Goal: Task Accomplishment & Management: Manage account settings

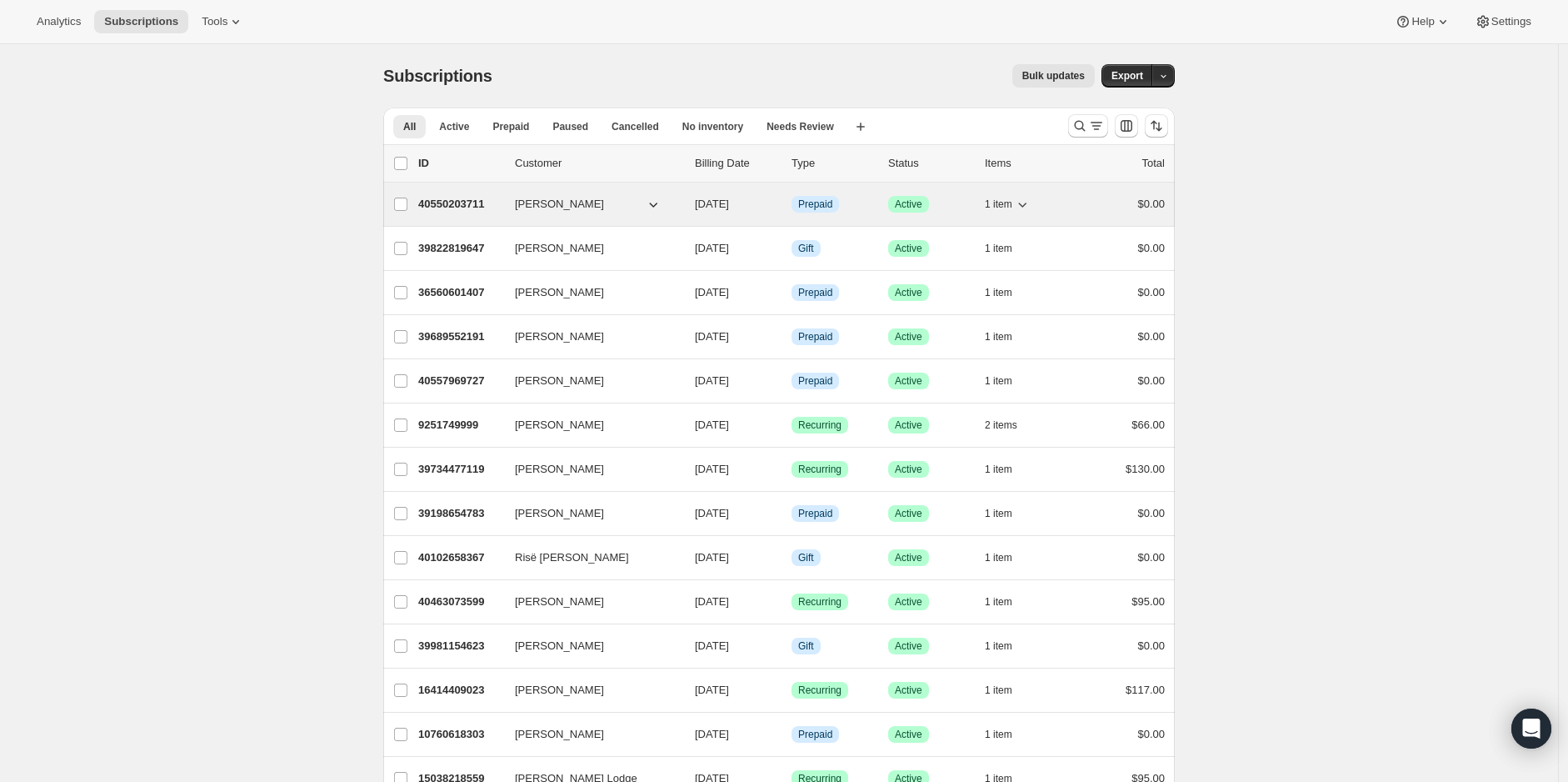
click at [1012, 199] on span "1 item" at bounding box center [998, 204] width 27 height 13
click at [1003, 199] on span "1 item" at bounding box center [998, 204] width 27 height 13
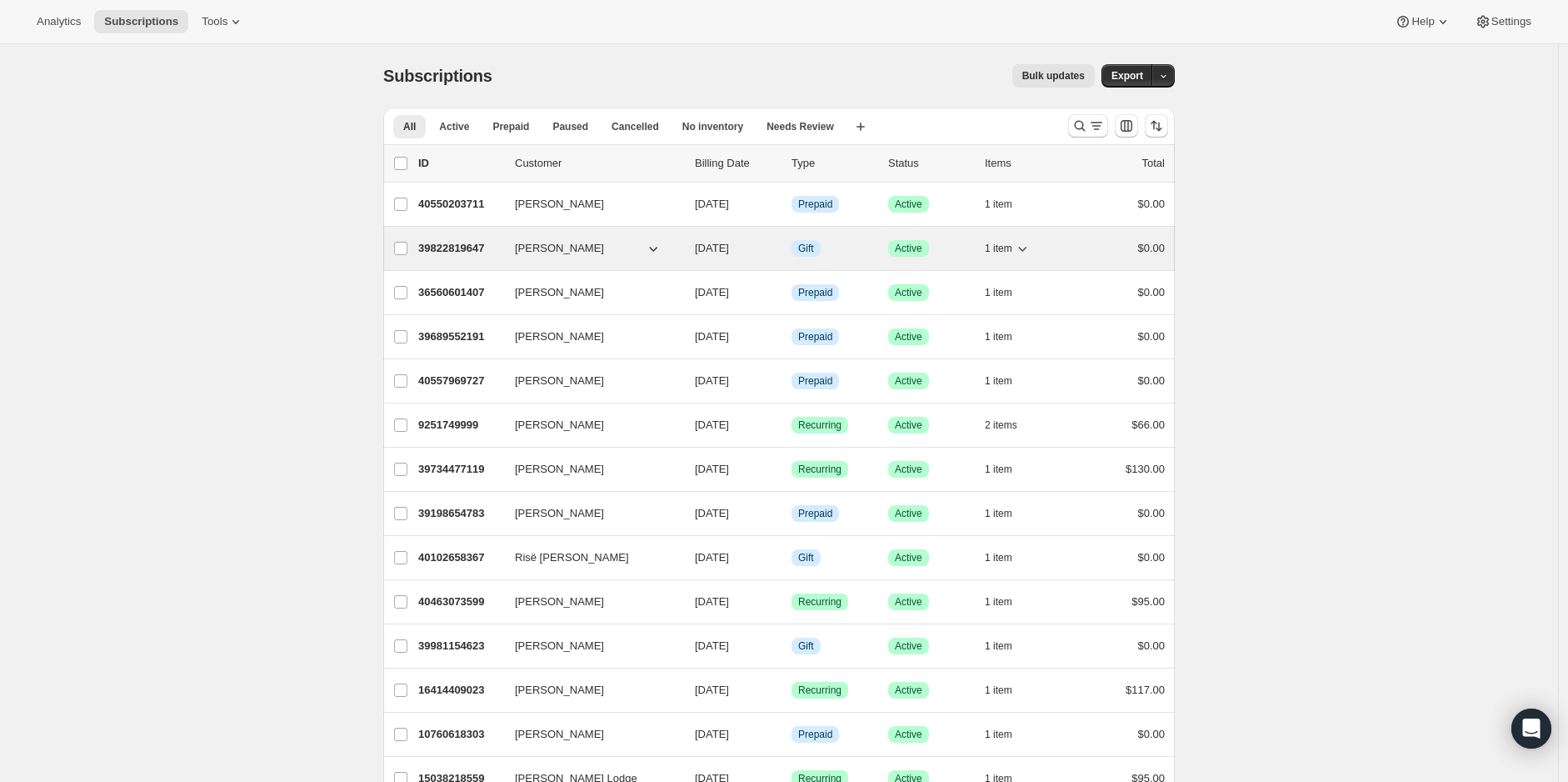
click at [995, 242] on span "1 item" at bounding box center [998, 249] width 27 height 13
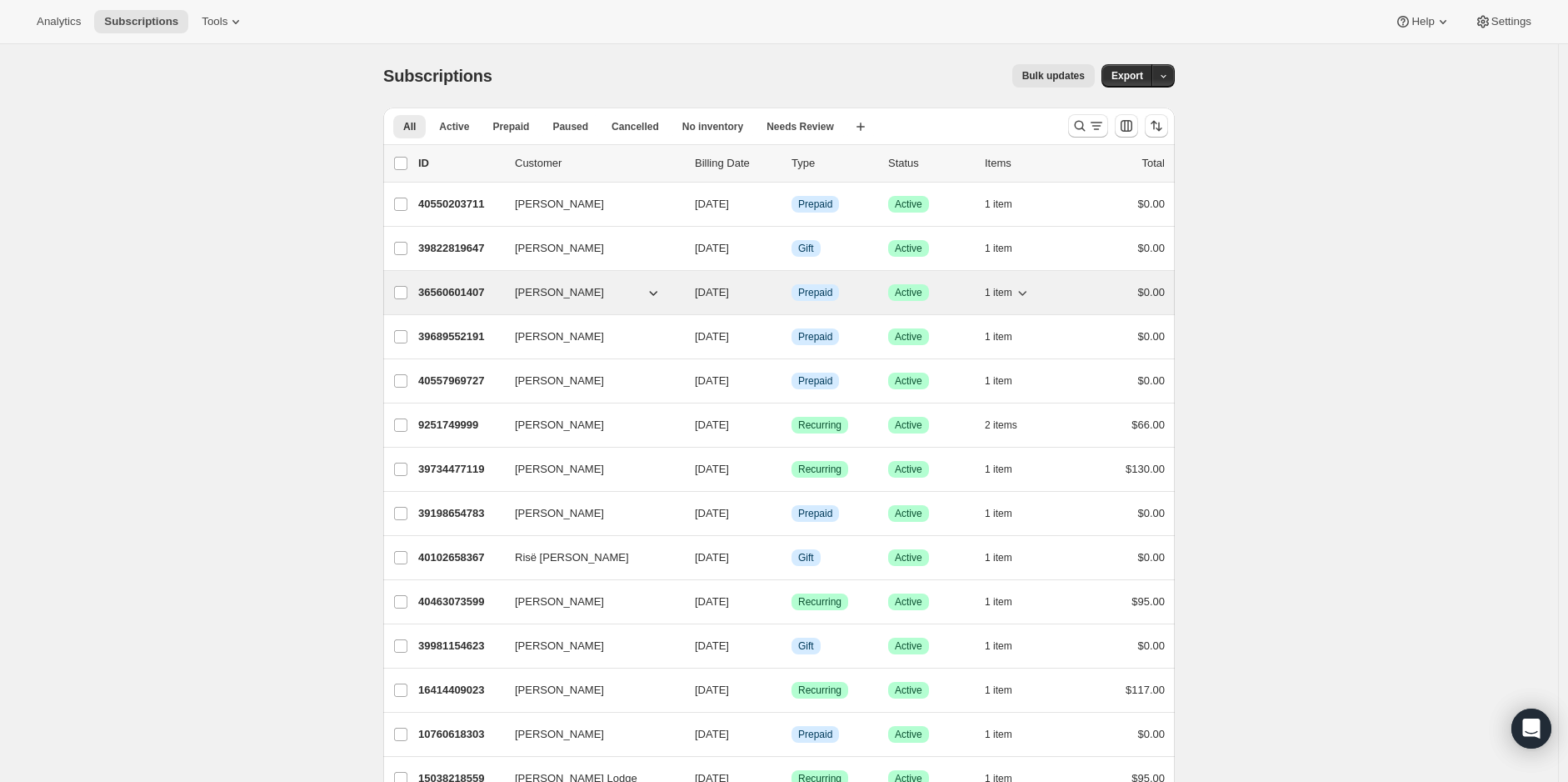
click at [1004, 282] on button "1 item" at bounding box center [1008, 292] width 46 height 24
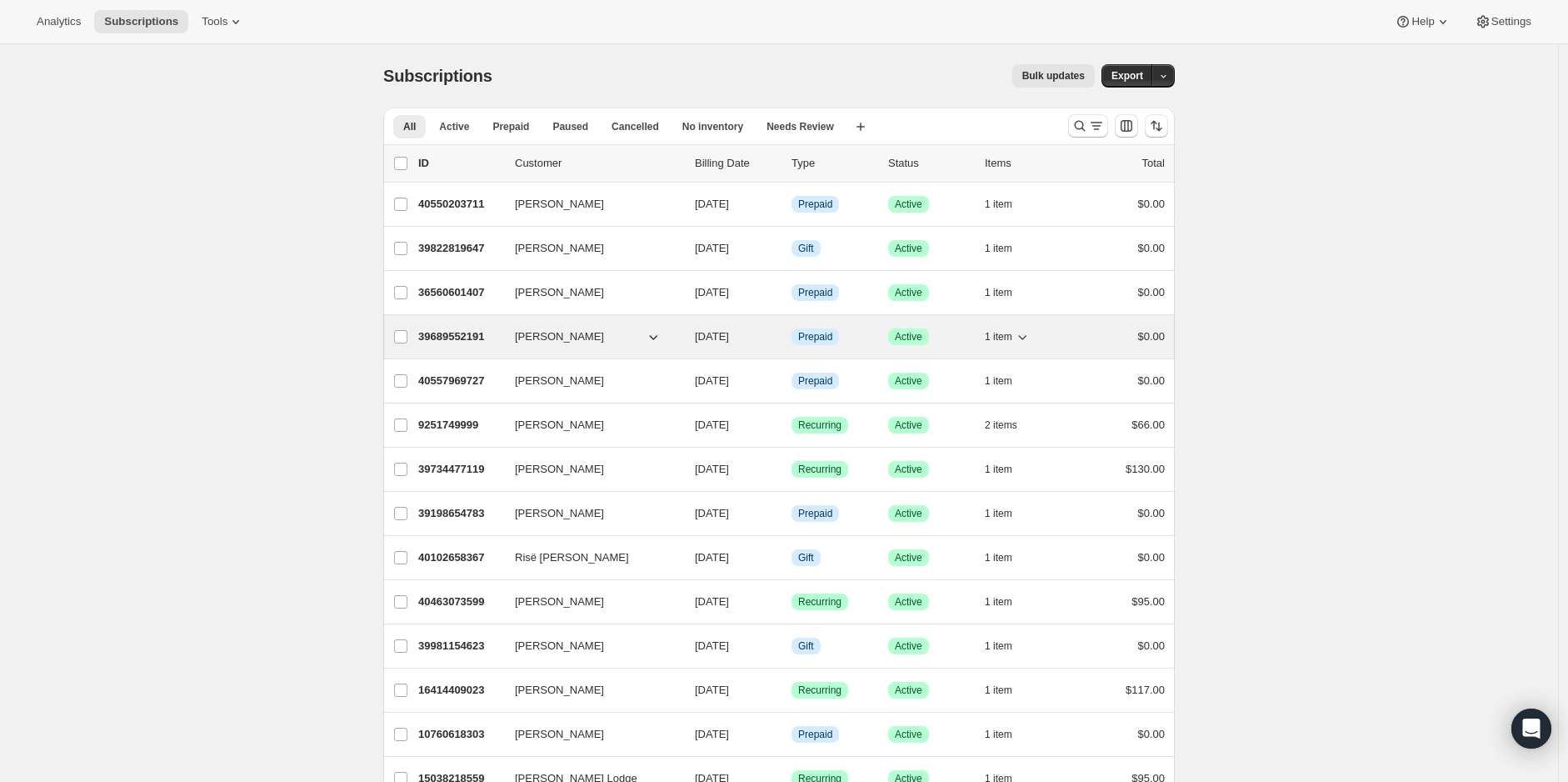
click at [1006, 334] on span "1 item" at bounding box center [998, 336] width 27 height 13
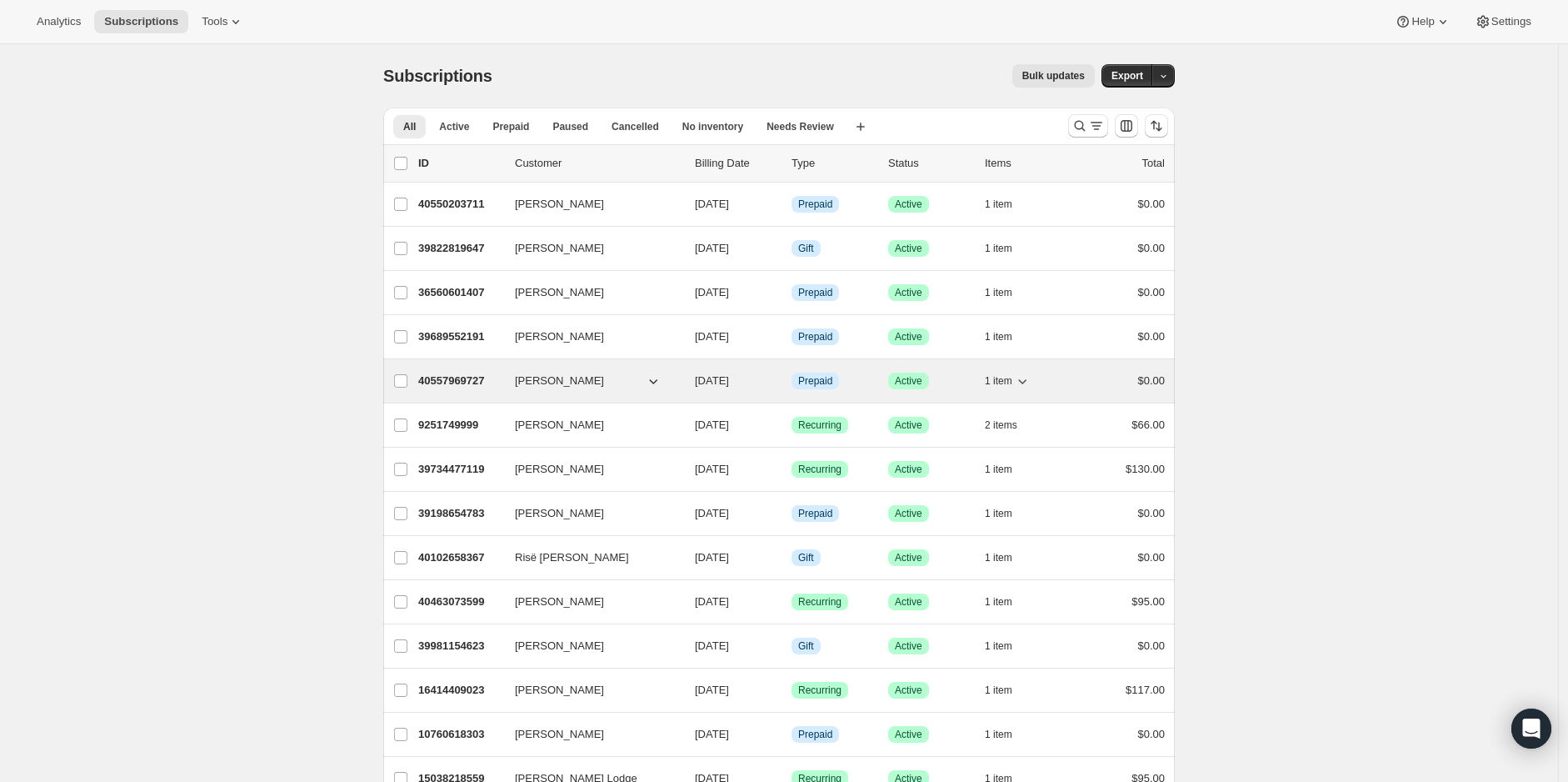
click at [1008, 379] on span "1 item" at bounding box center [998, 381] width 27 height 13
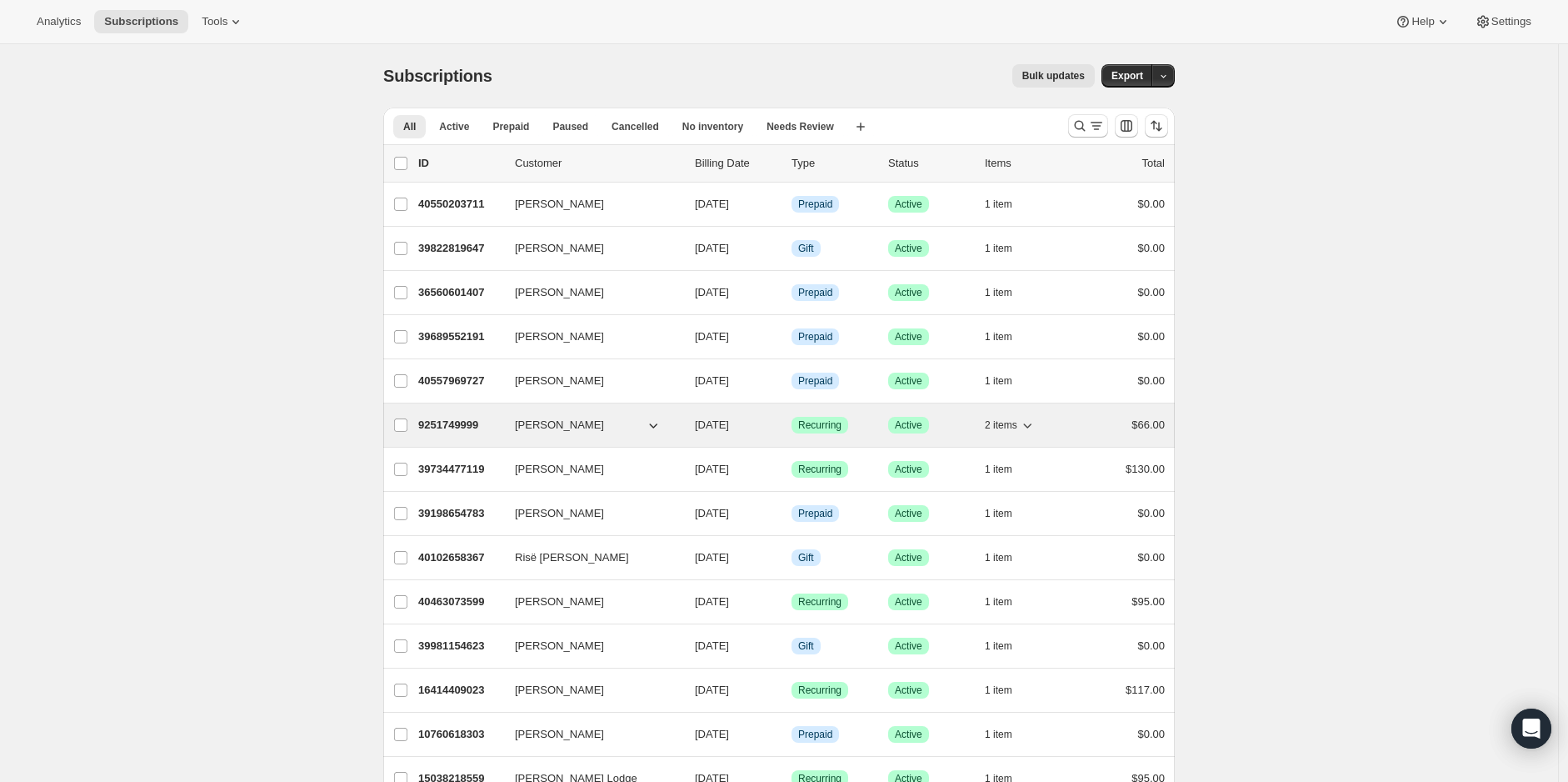
click at [1012, 414] on button "2 items" at bounding box center [1010, 425] width 51 height 24
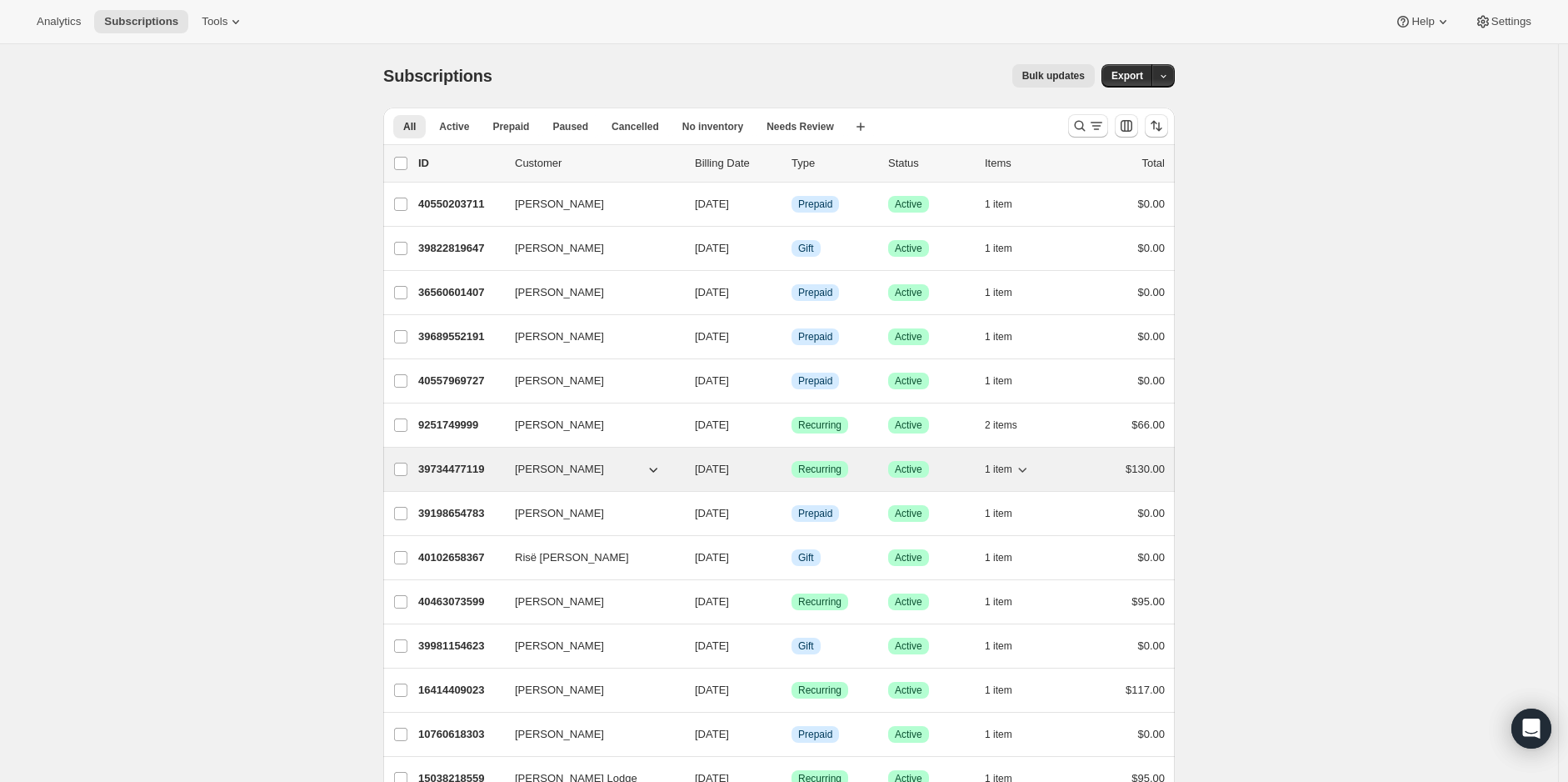
click at [1012, 463] on span "1 item" at bounding box center [998, 469] width 27 height 13
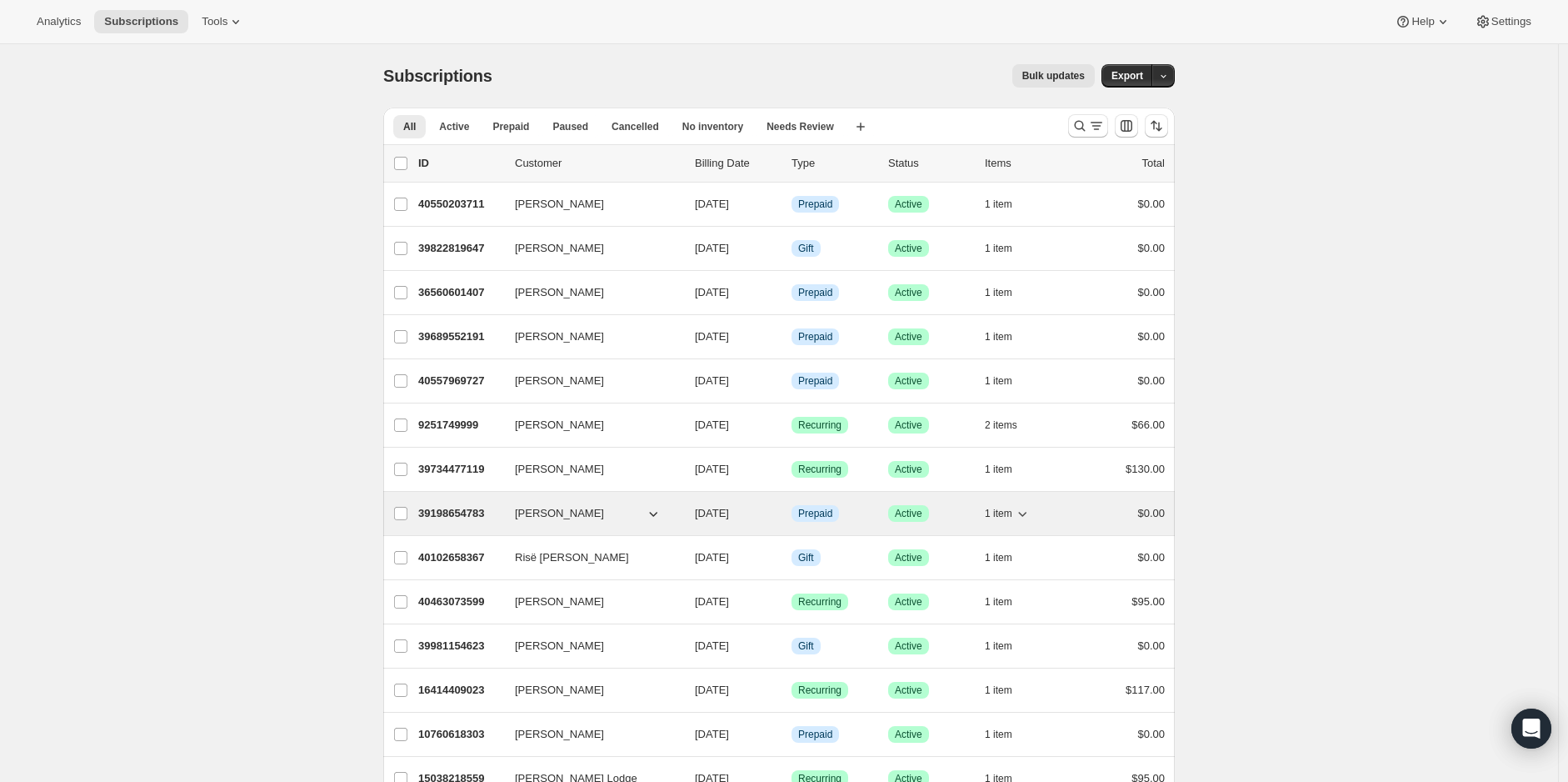
click at [1010, 502] on button "1 item" at bounding box center [1008, 513] width 46 height 24
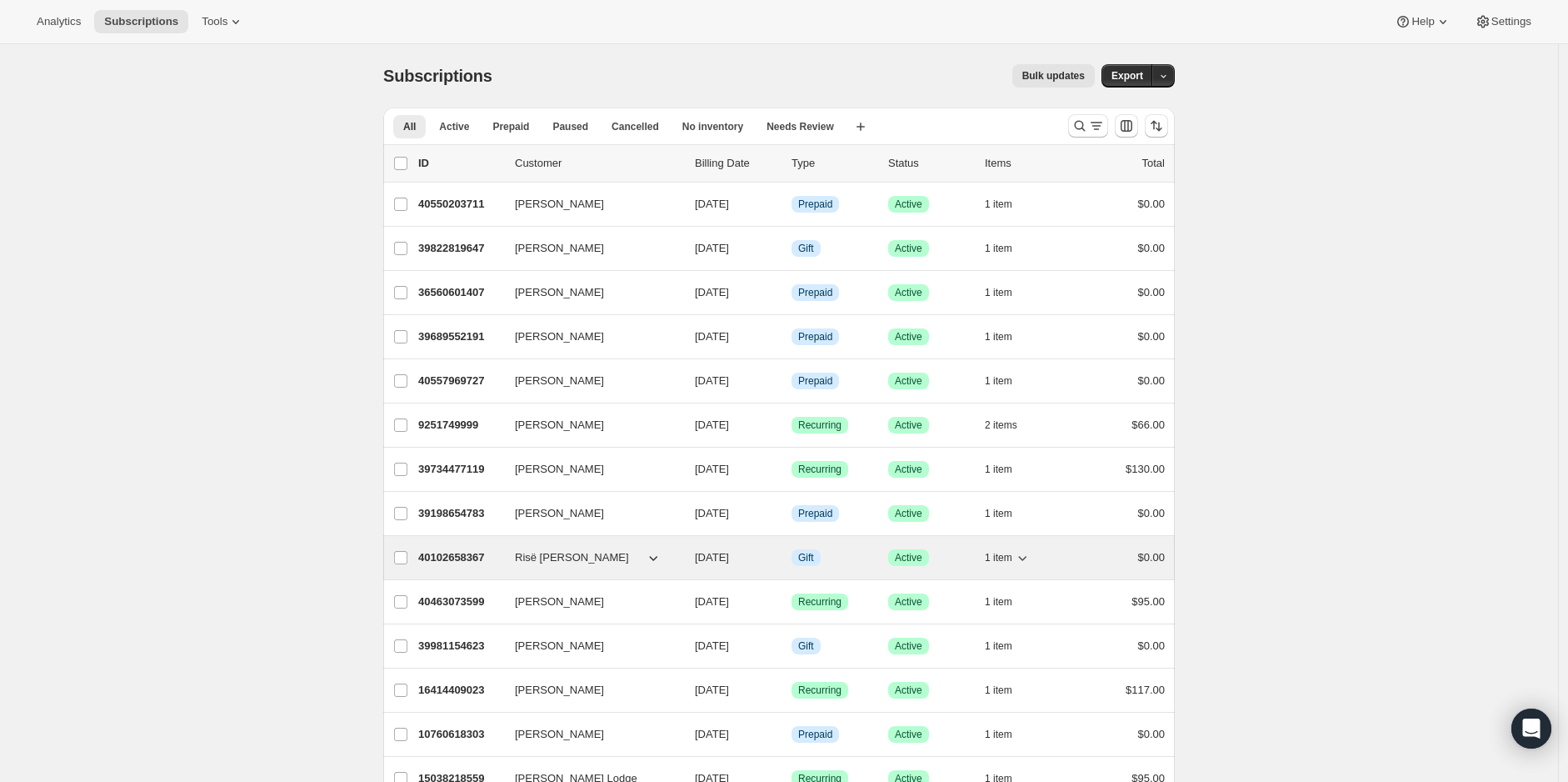
click at [1012, 558] on span "1 item" at bounding box center [998, 558] width 27 height 13
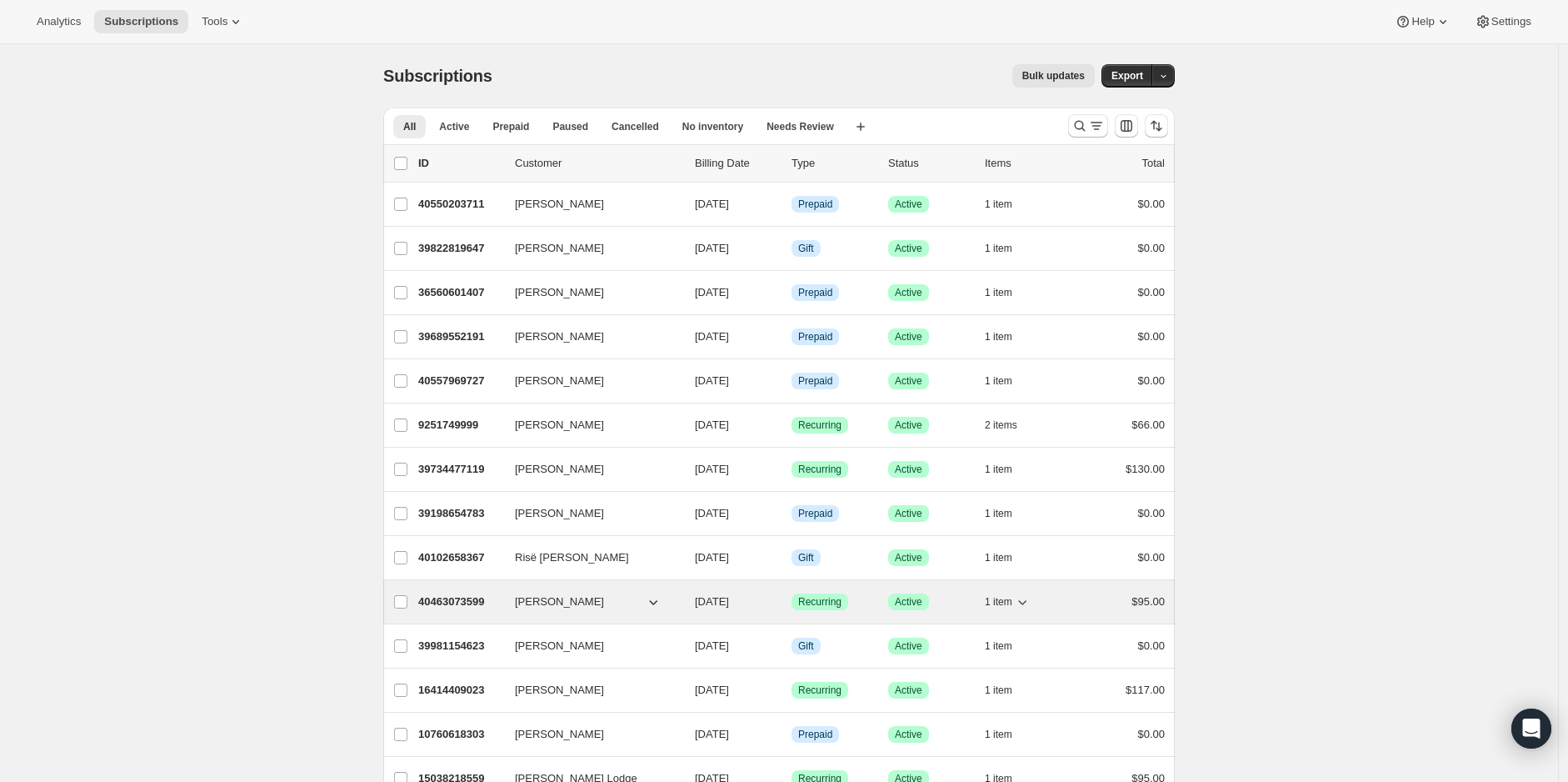
click at [1002, 595] on span "1 item" at bounding box center [998, 602] width 27 height 13
click at [1000, 595] on span "1 item" at bounding box center [998, 602] width 27 height 13
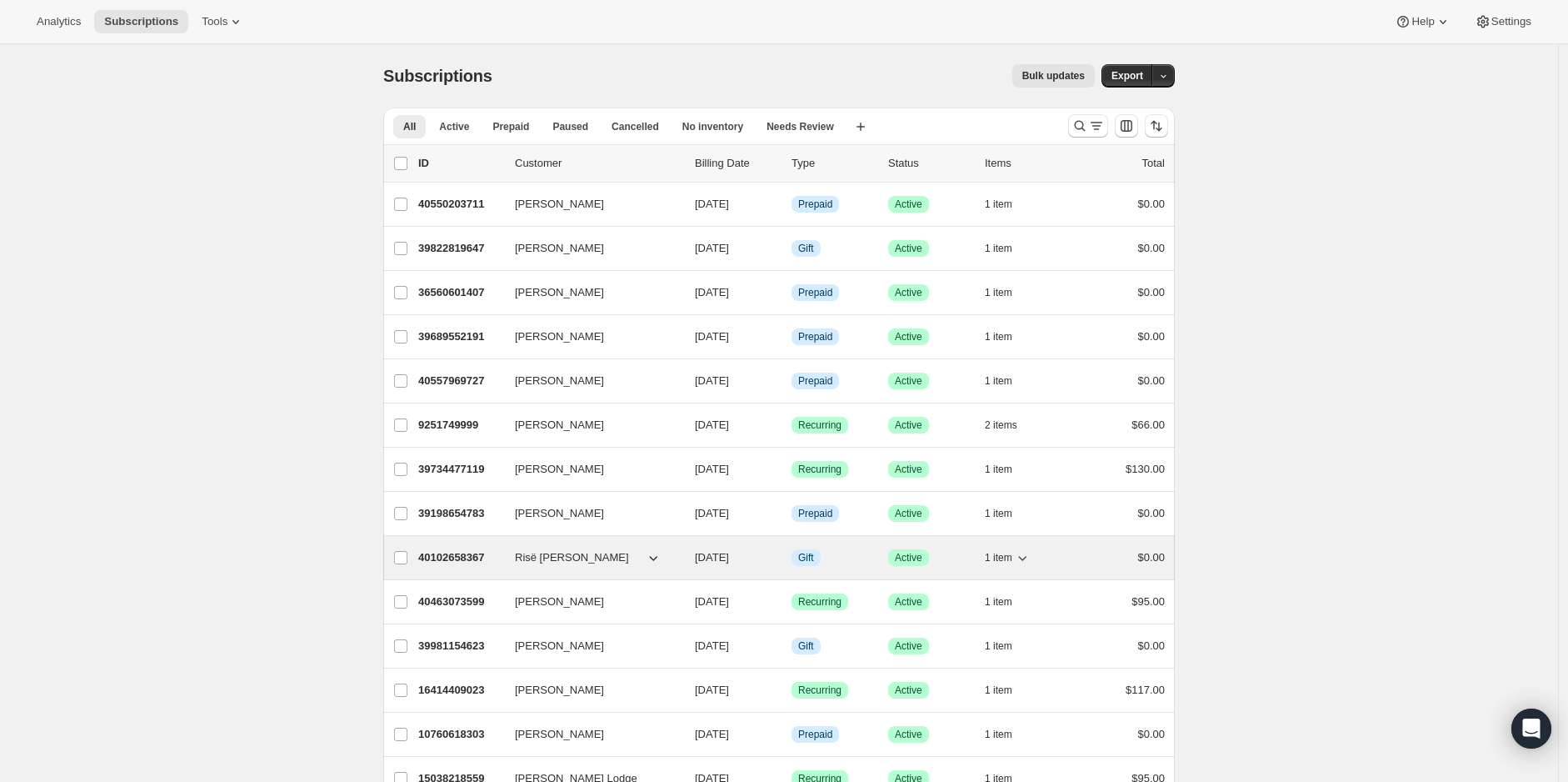
click at [1010, 561] on button "1 item" at bounding box center [1008, 557] width 46 height 24
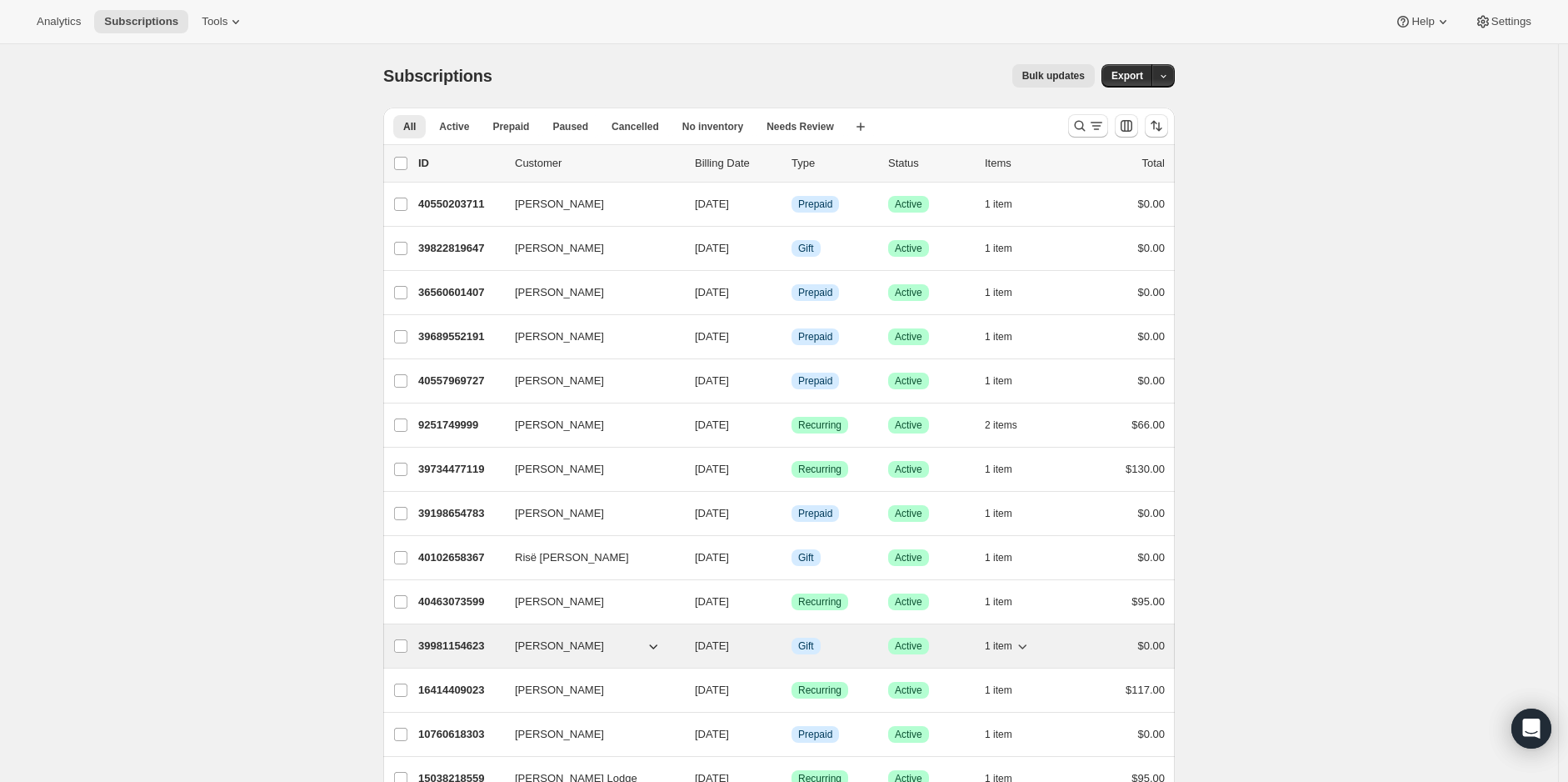
click at [998, 639] on span "1 item" at bounding box center [998, 645] width 27 height 13
click at [992, 639] on span "1 item" at bounding box center [998, 645] width 27 height 13
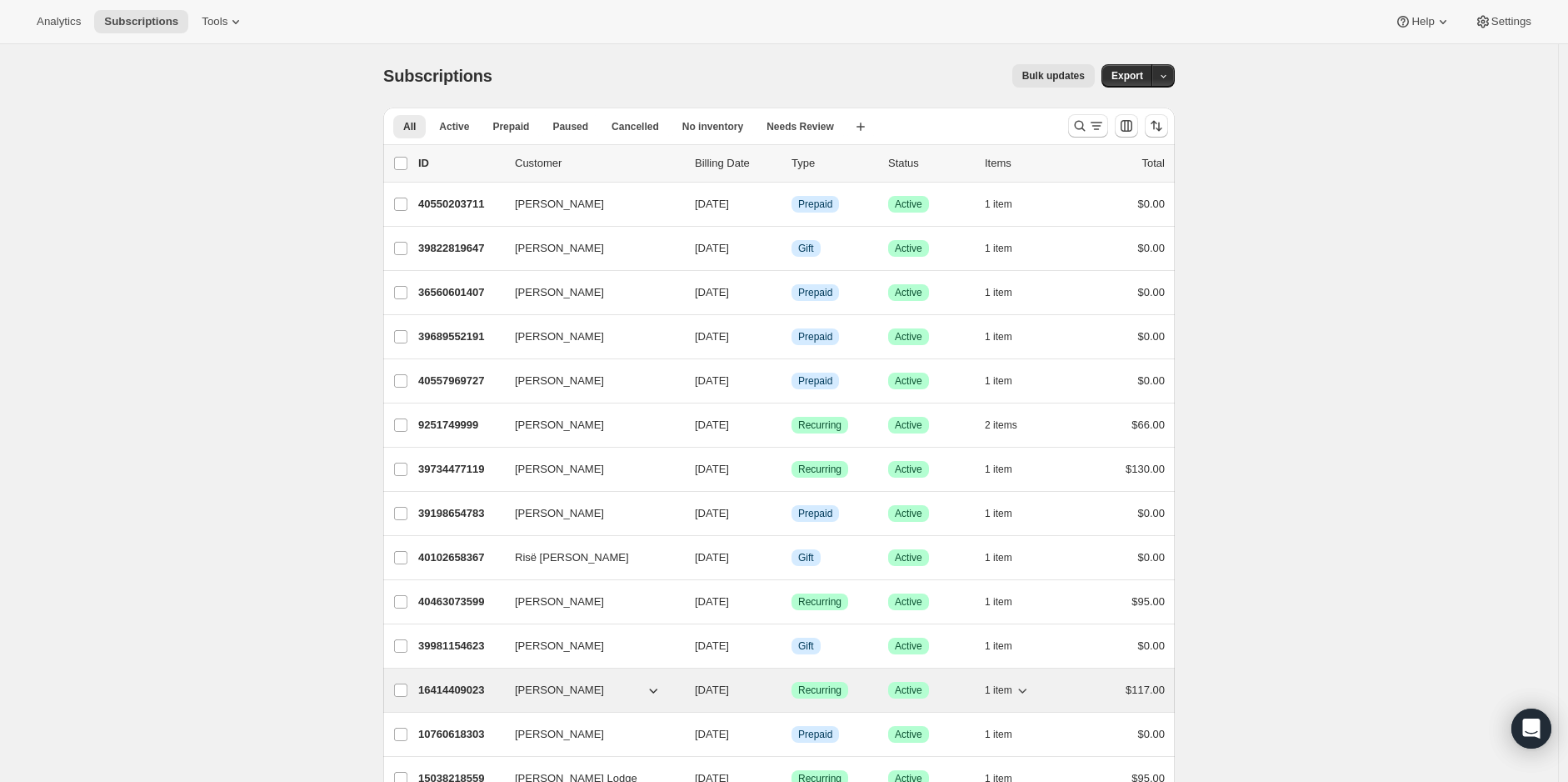
click at [1002, 683] on span "1 item" at bounding box center [998, 690] width 27 height 13
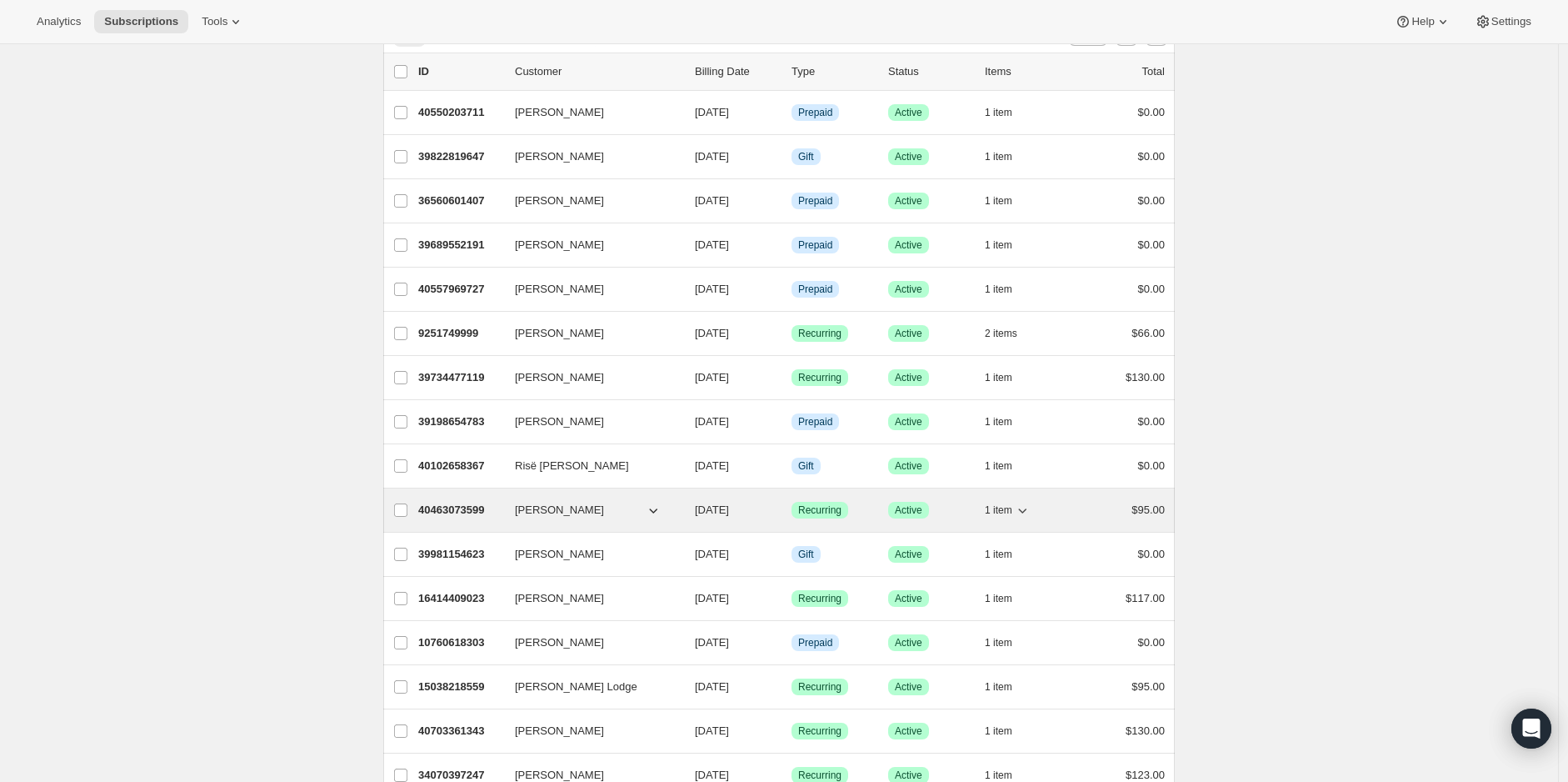
scroll to position [92, 0]
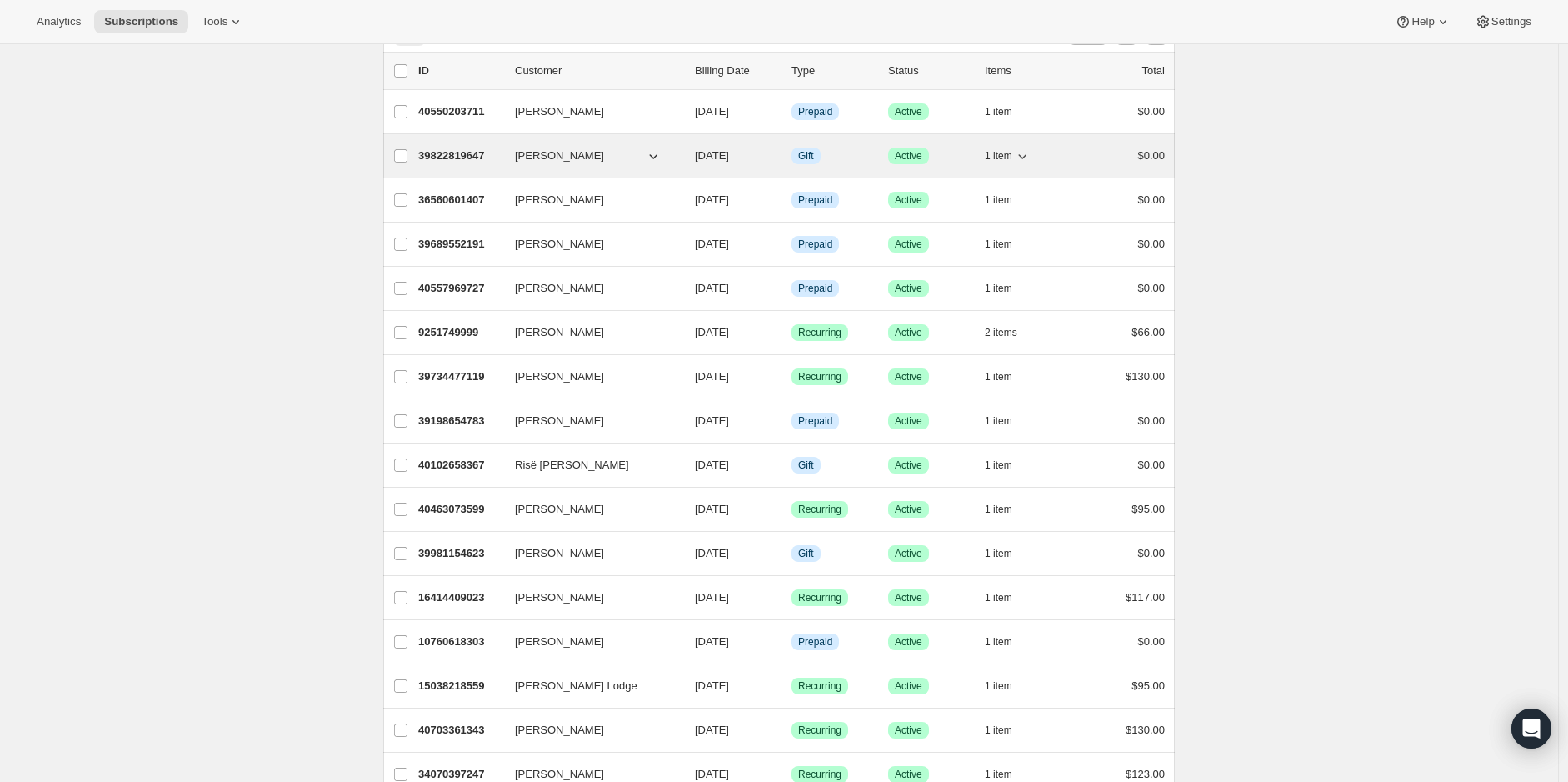
click at [1002, 144] on button "1 item" at bounding box center [1008, 155] width 46 height 24
click at [999, 149] on span "1 item" at bounding box center [998, 155] width 27 height 13
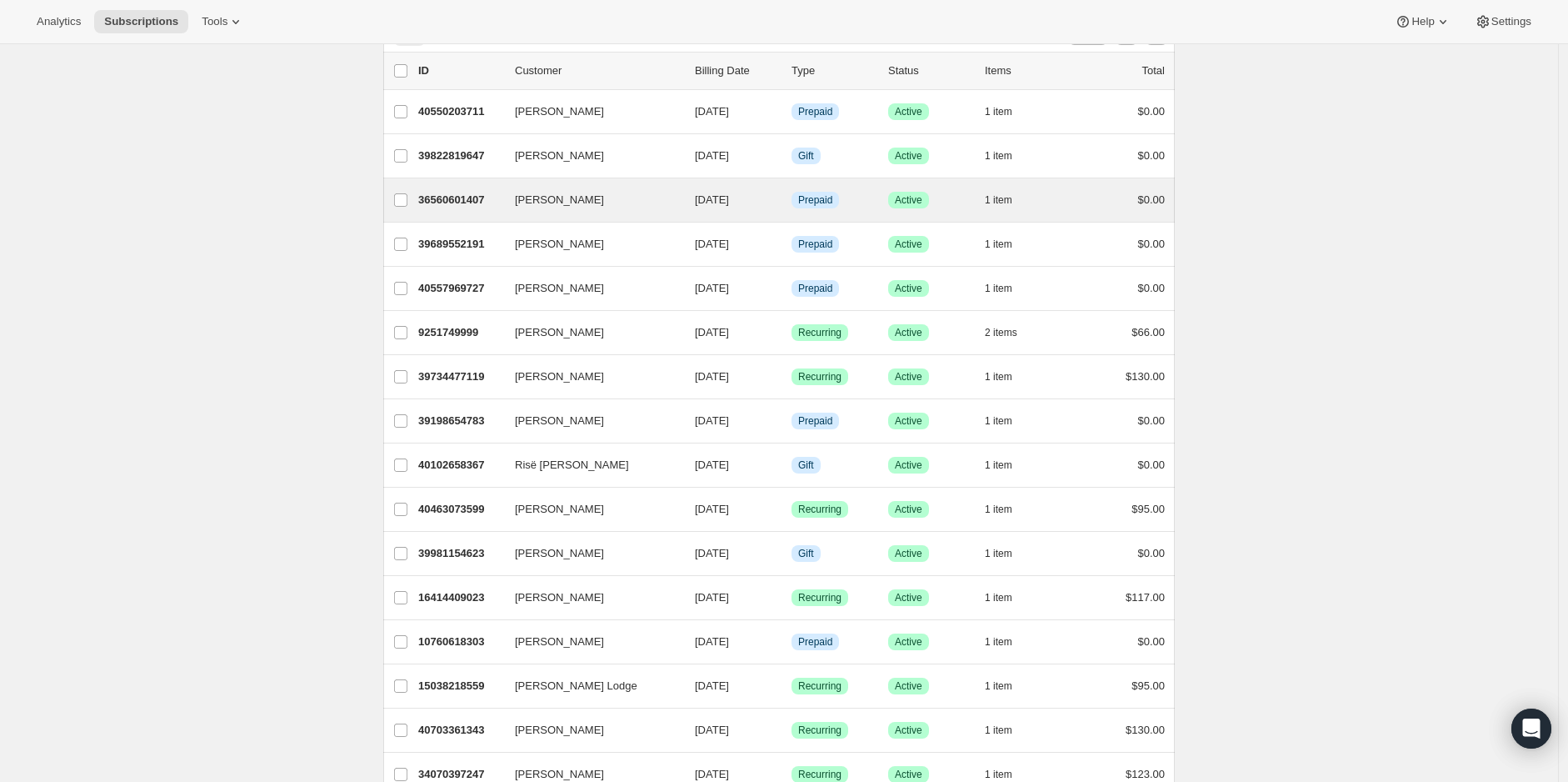
click at [999, 196] on span "1 item" at bounding box center [998, 200] width 27 height 13
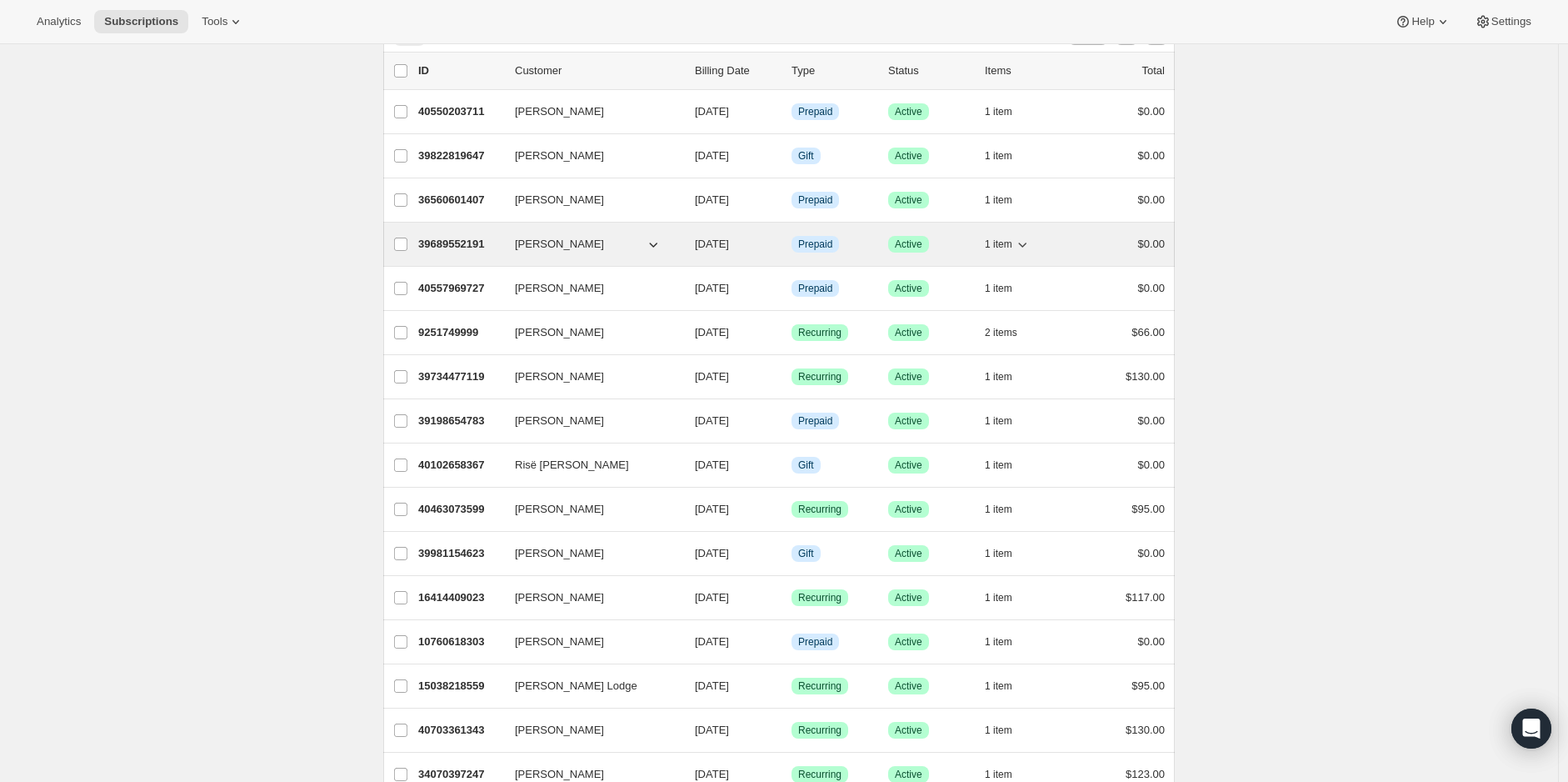
click at [1002, 242] on span "1 item" at bounding box center [998, 244] width 27 height 13
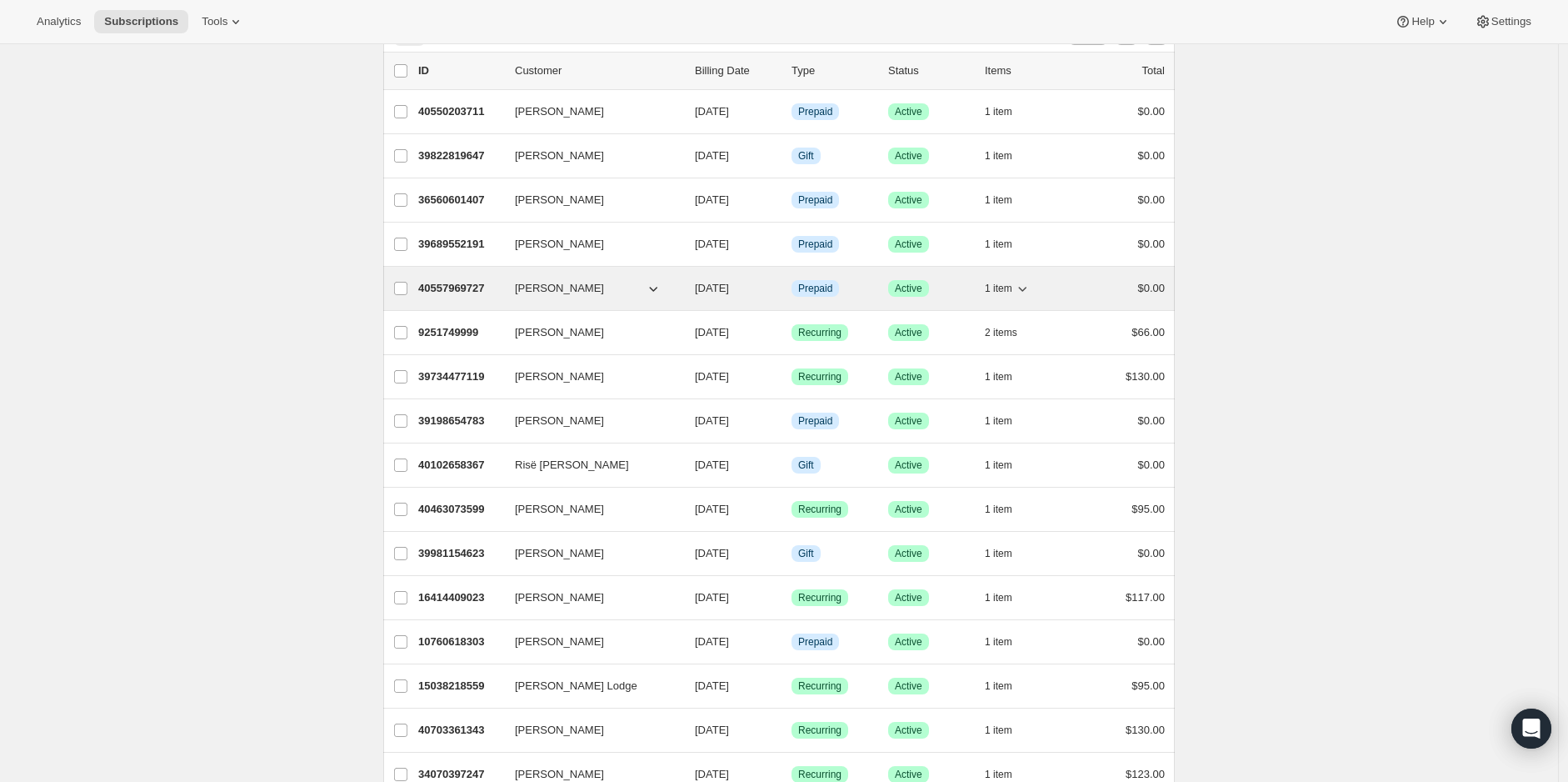
click at [997, 283] on span "1 item" at bounding box center [998, 288] width 27 height 13
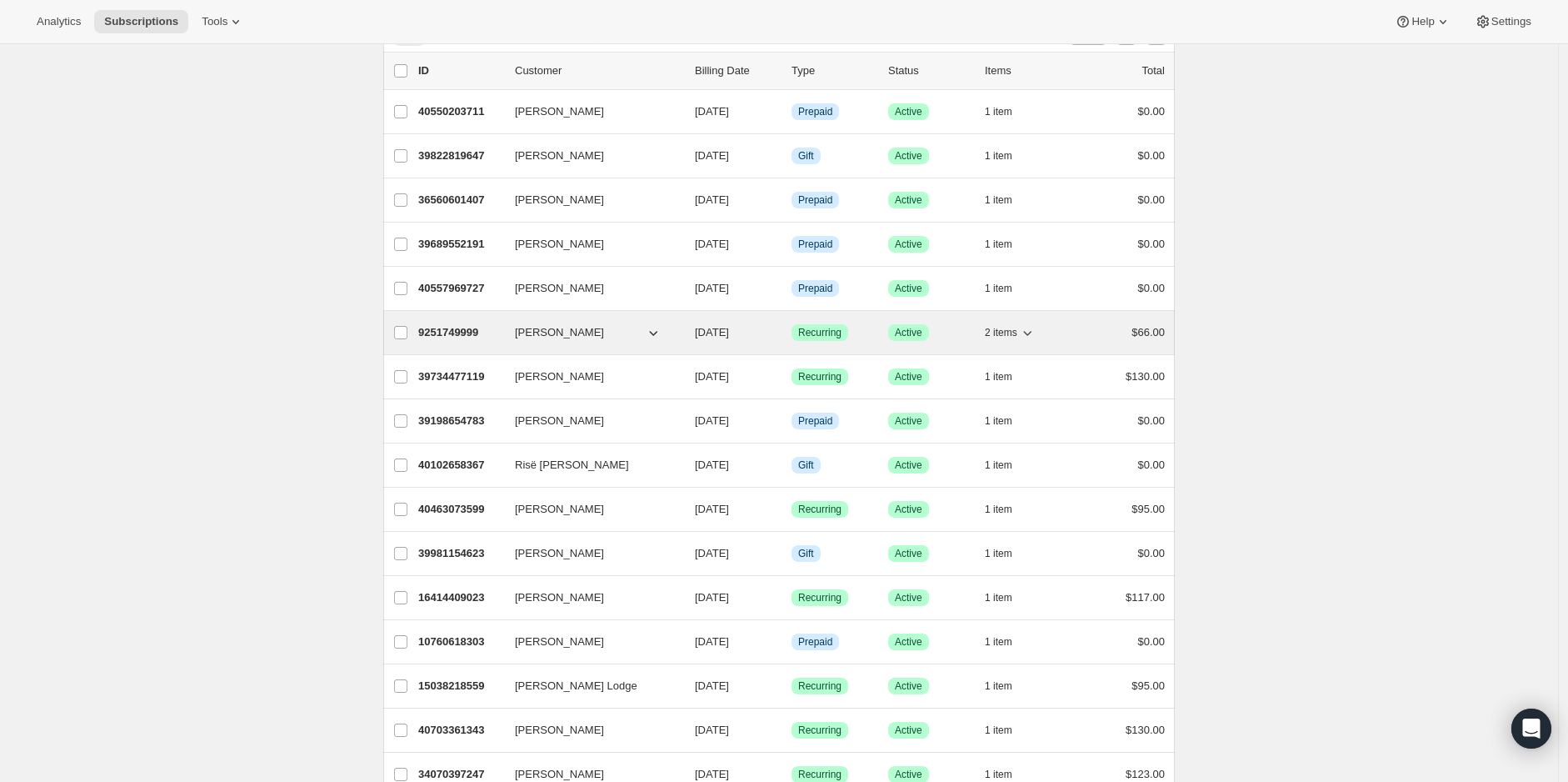
click at [997, 337] on button "2 items" at bounding box center [1010, 333] width 51 height 24
click at [997, 329] on span "2 items" at bounding box center [1001, 333] width 32 height 13
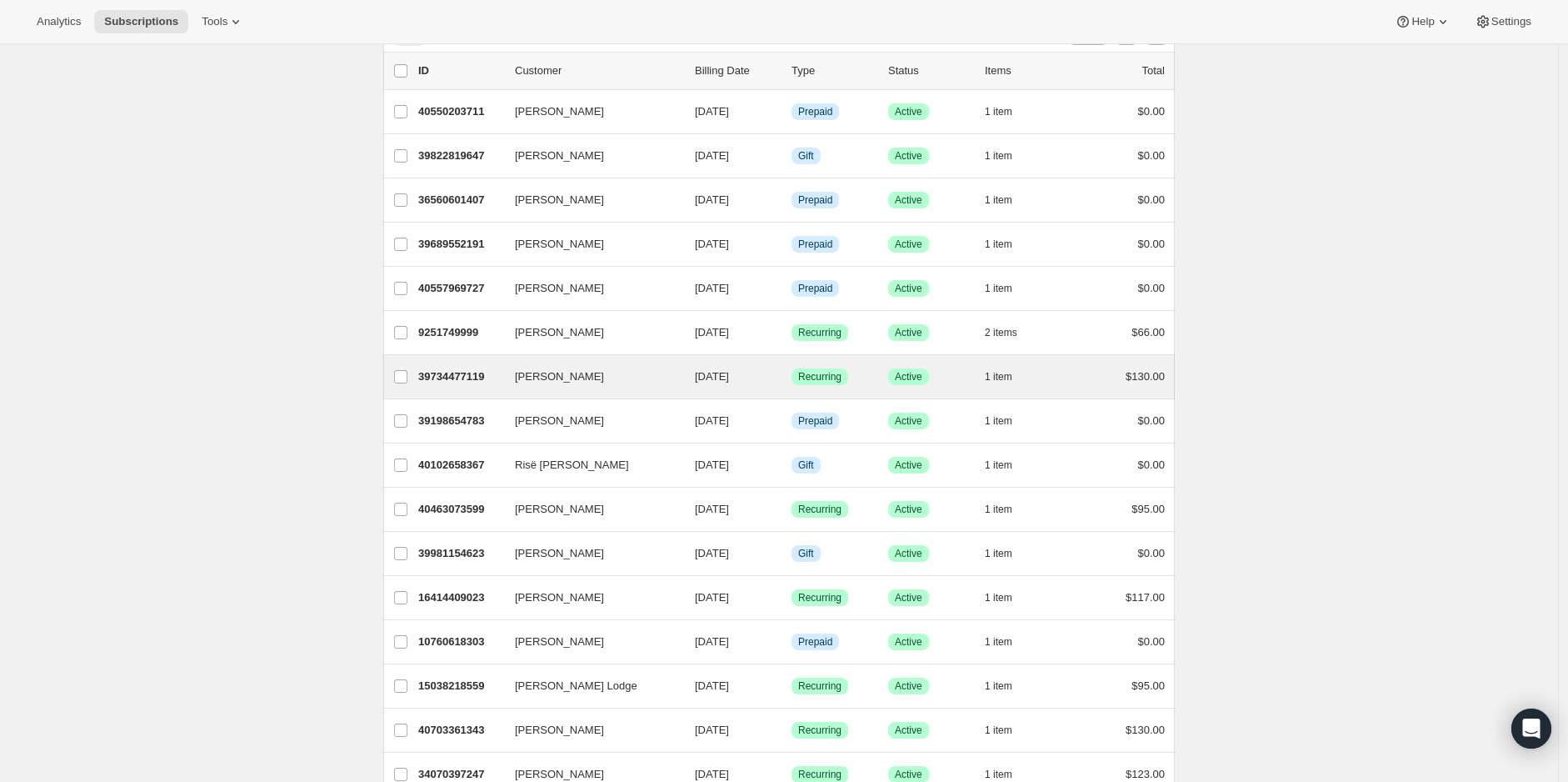
click at [1000, 358] on div "[PERSON_NAME] 39734477119 [PERSON_NAME] [DATE] Success Recurring Success Active…" at bounding box center [779, 377] width 791 height 43
click at [1000, 378] on span "1 item" at bounding box center [998, 377] width 27 height 13
click at [1000, 377] on span "1 item" at bounding box center [998, 377] width 27 height 13
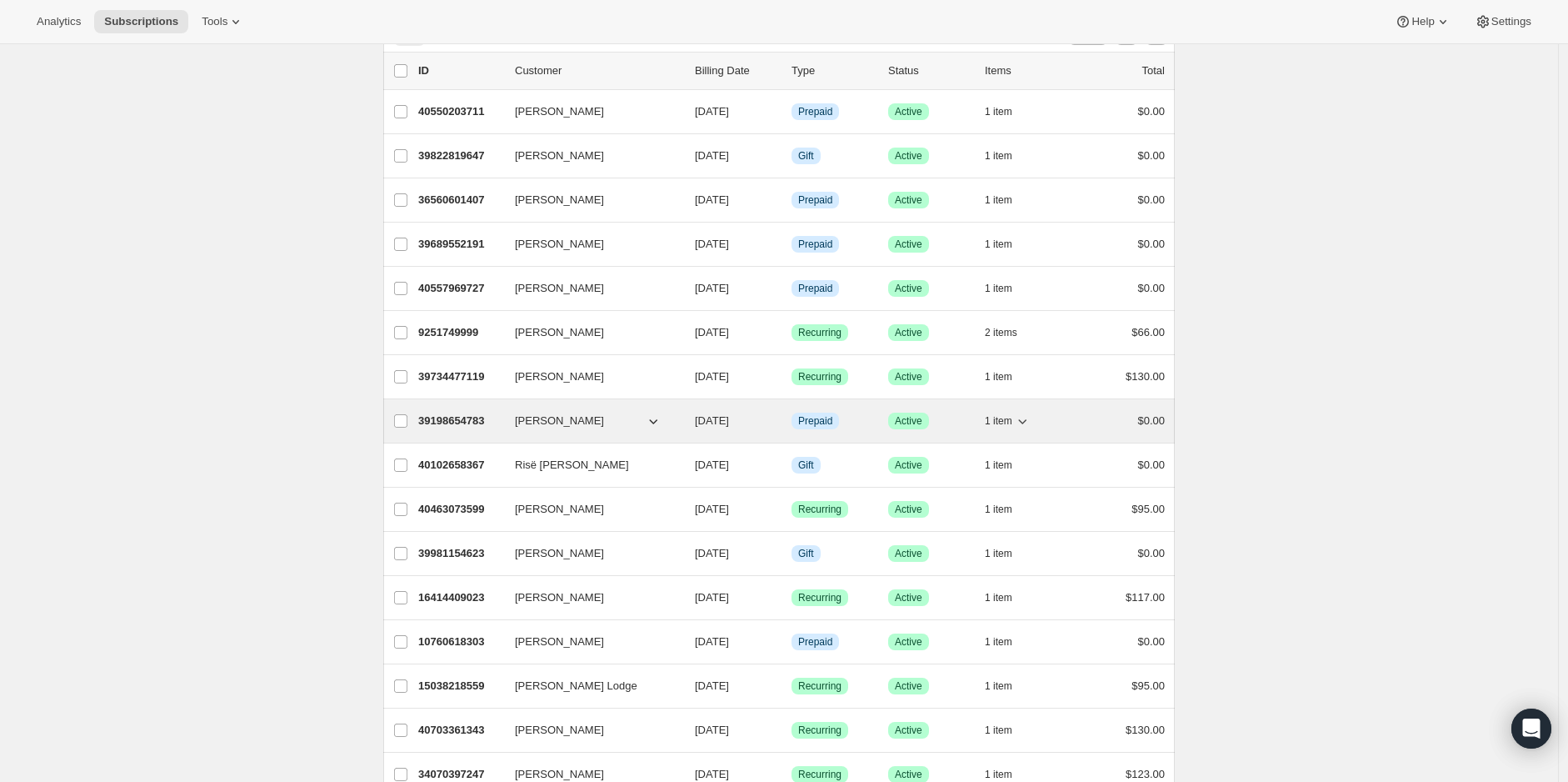
click at [1000, 422] on span "1 item" at bounding box center [998, 421] width 27 height 13
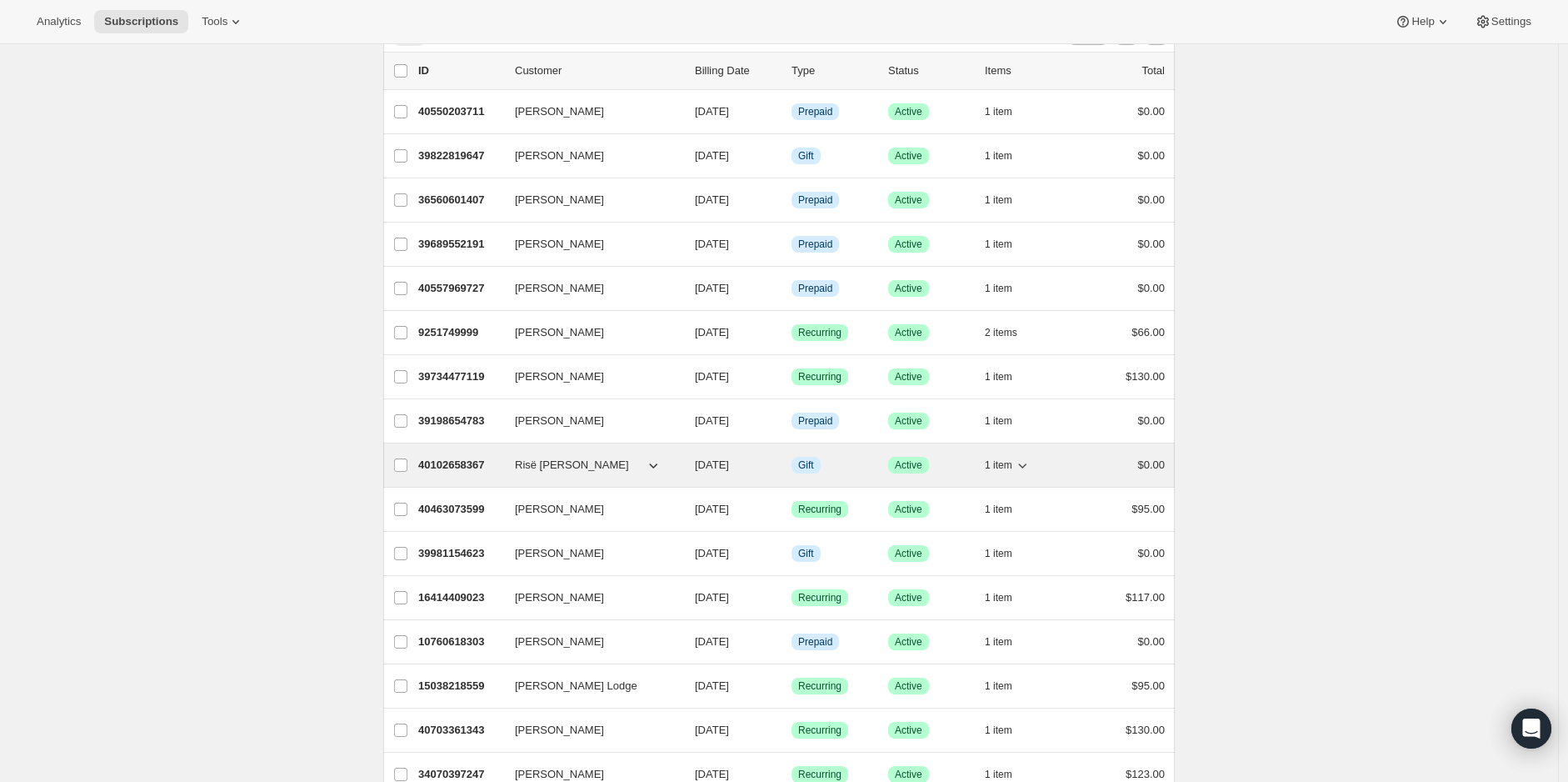
click at [1000, 459] on span "1 item" at bounding box center [998, 465] width 27 height 13
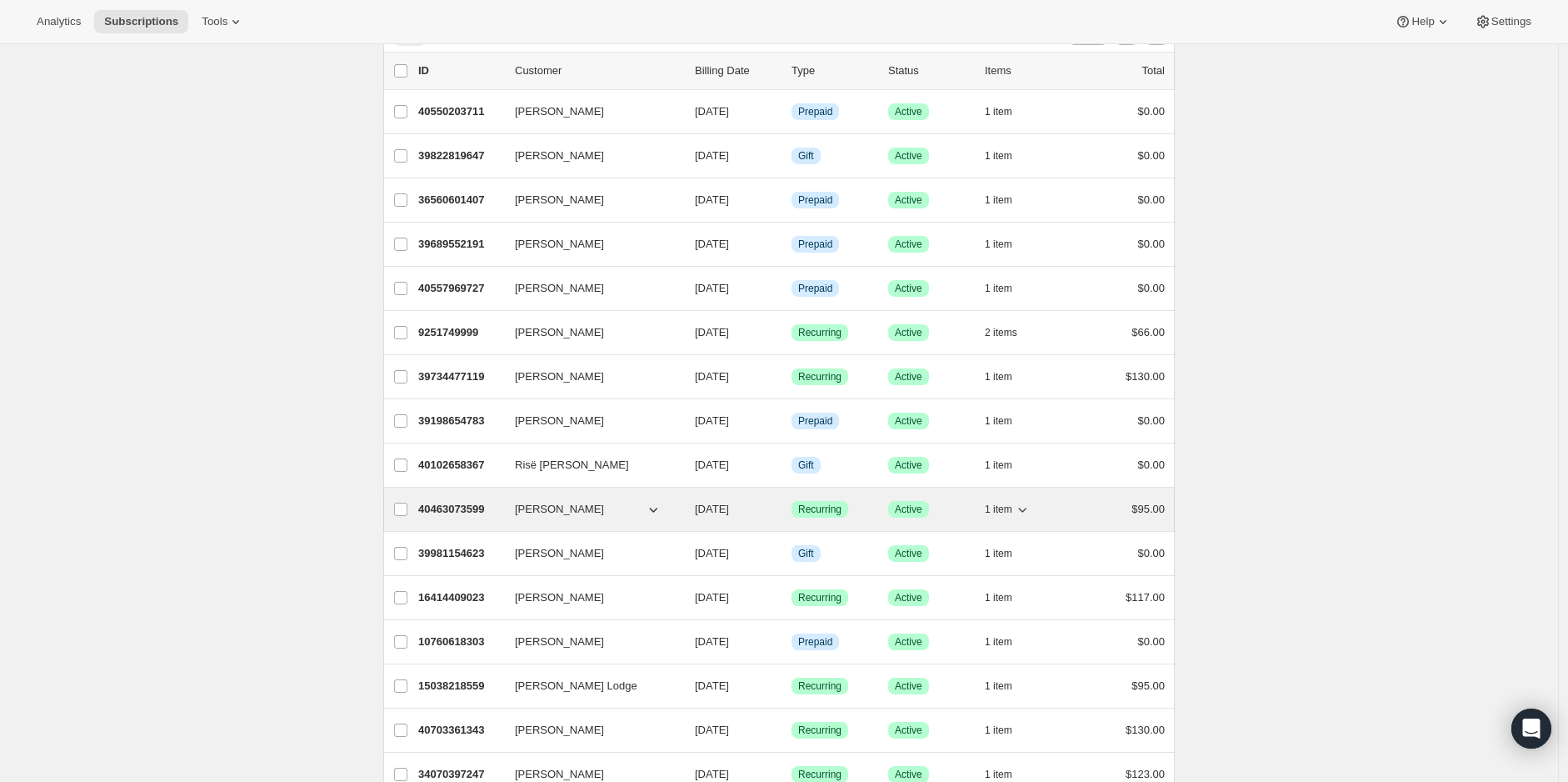
click at [999, 502] on span "1 item" at bounding box center [998, 509] width 27 height 13
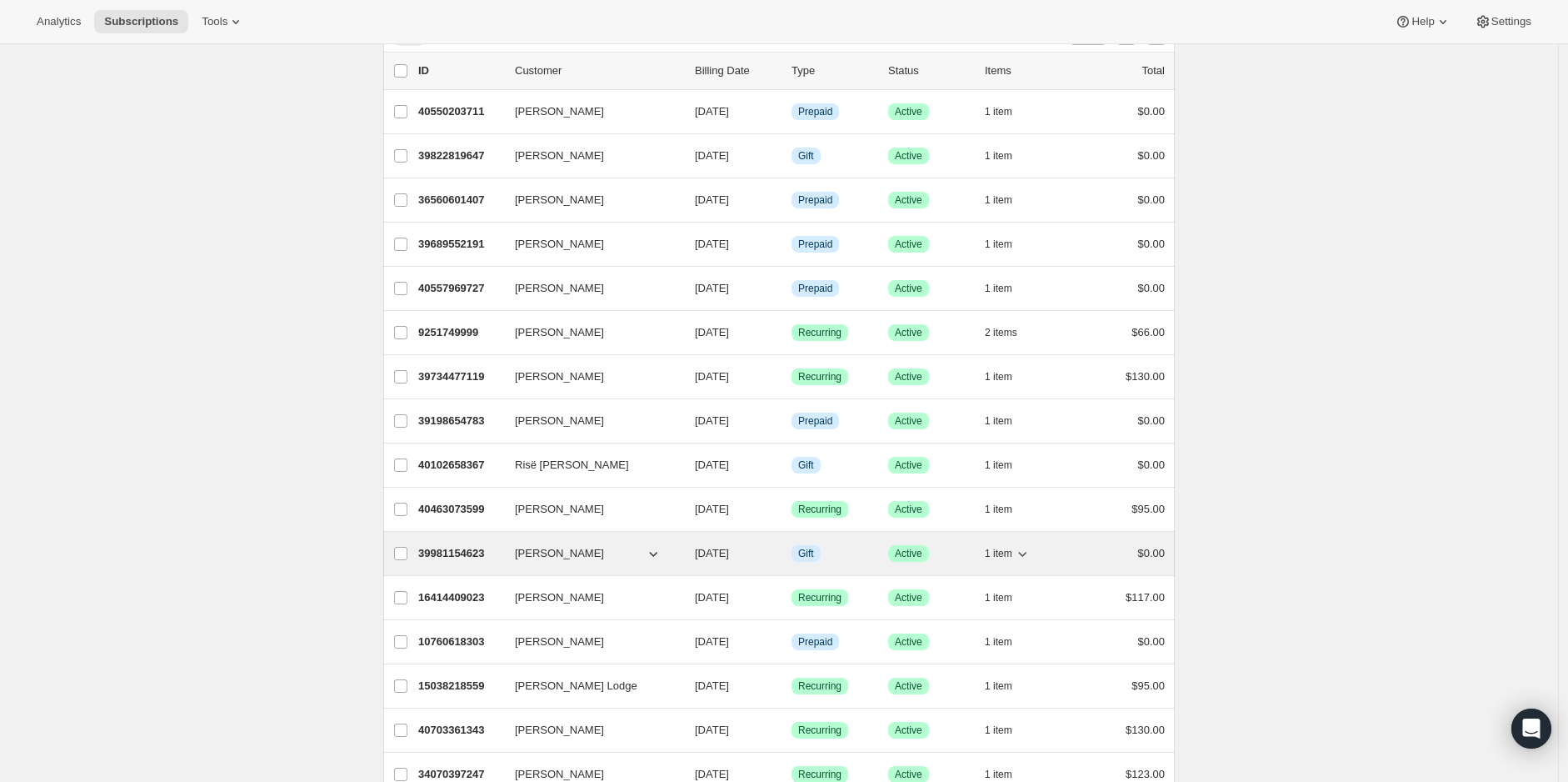
click at [1012, 546] on span "1 item" at bounding box center [998, 553] width 27 height 13
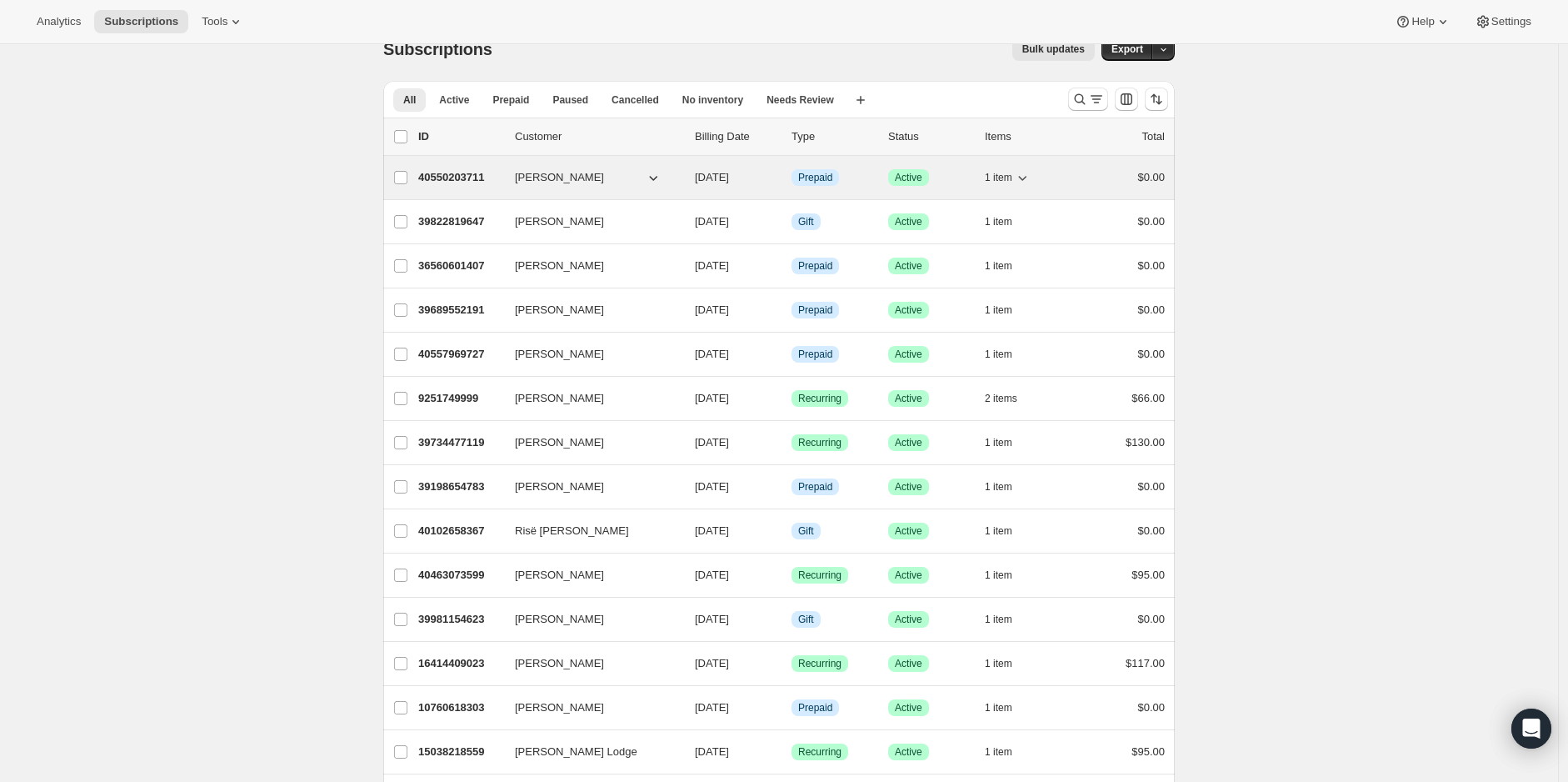
scroll to position [0, 0]
